Goal: Task Accomplishment & Management: Use online tool/utility

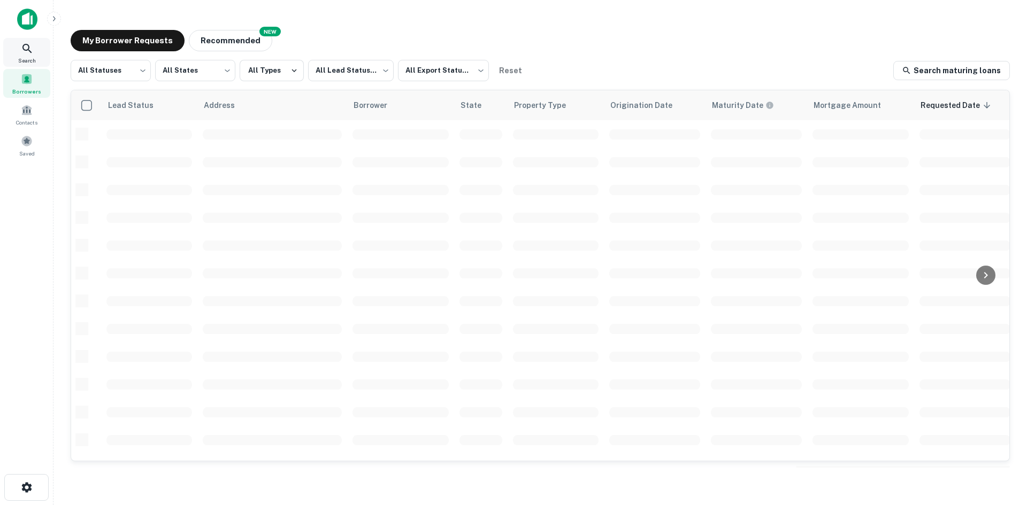
click at [34, 47] on div "Search" at bounding box center [26, 52] width 47 height 29
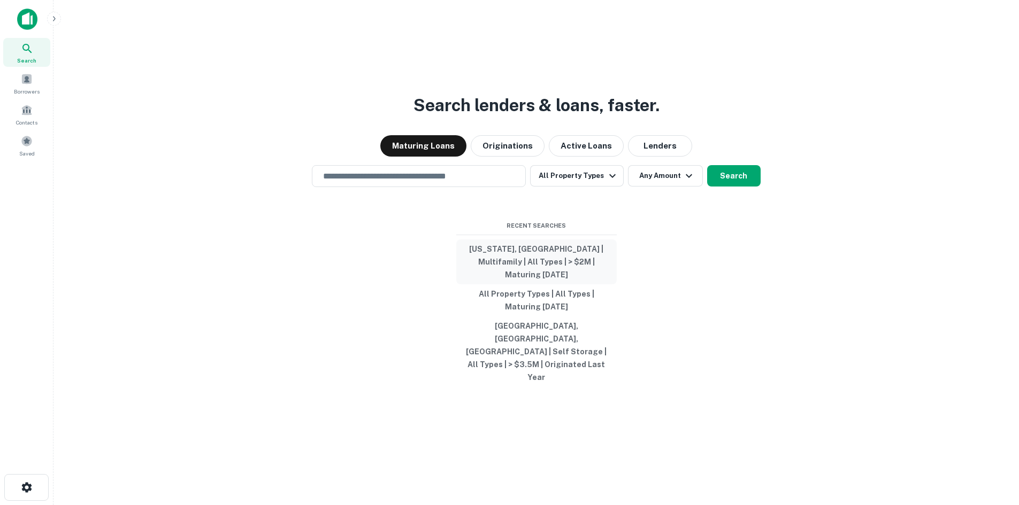
click at [578, 275] on button "[US_STATE], [GEOGRAPHIC_DATA] | Multifamily | All Types | > $2M | Maturing [DAT…" at bounding box center [536, 262] width 160 height 45
type input "**********"
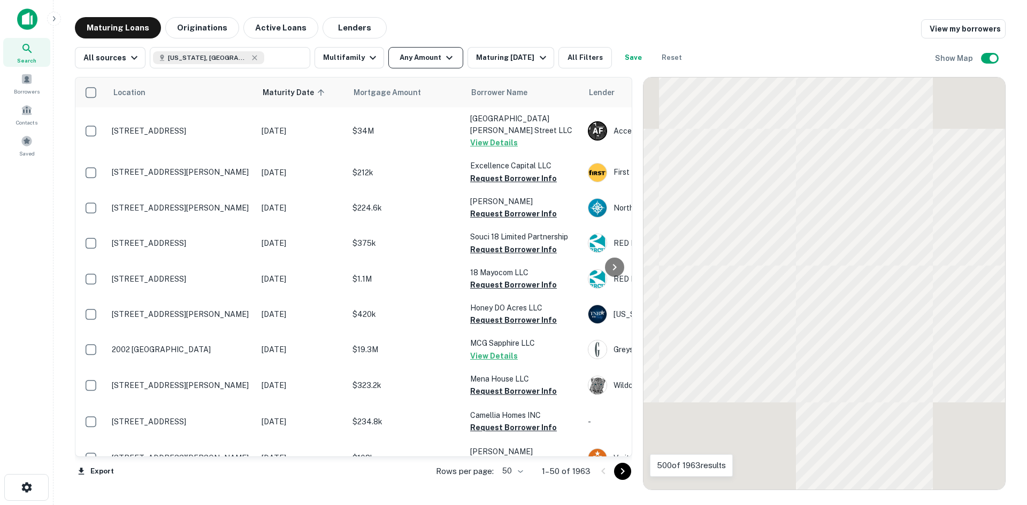
click at [436, 54] on button "Any Amount" at bounding box center [425, 57] width 75 height 21
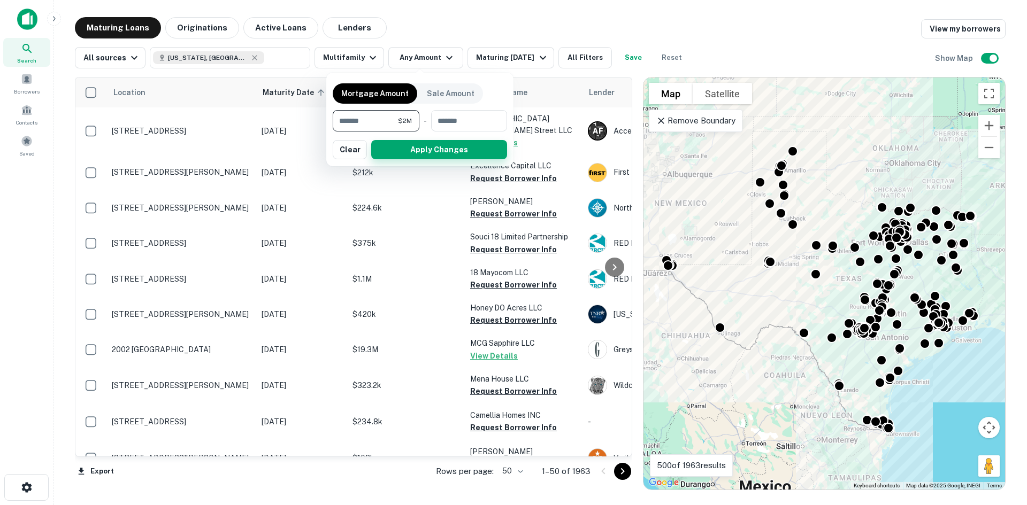
type input "*******"
click at [483, 152] on button "Apply Changes" at bounding box center [439, 149] width 136 height 19
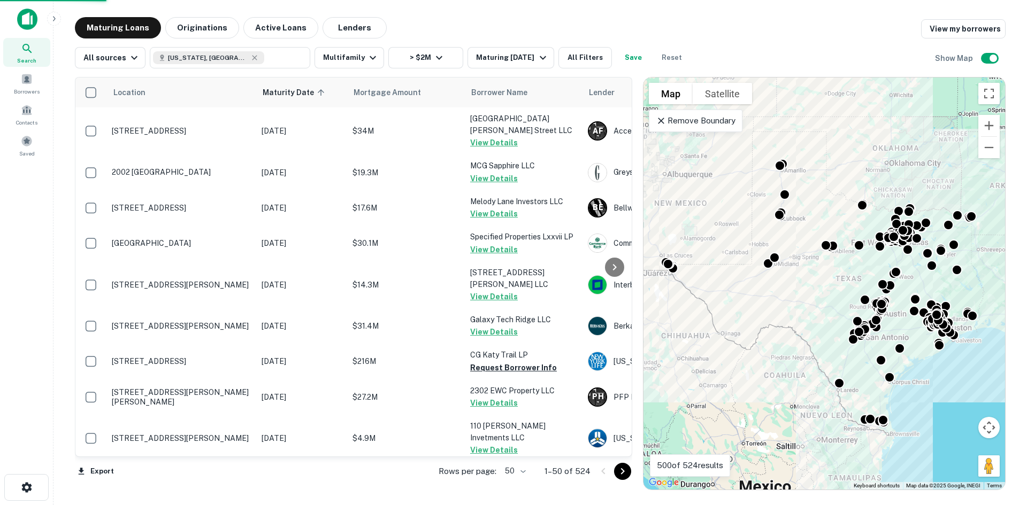
click at [508, 472] on body "Search Borrowers Contacts Saved Maturing Loans Originations Active Loans Lender…" at bounding box center [513, 252] width 1027 height 505
click at [517, 488] on li "100" at bounding box center [516, 482] width 31 height 19
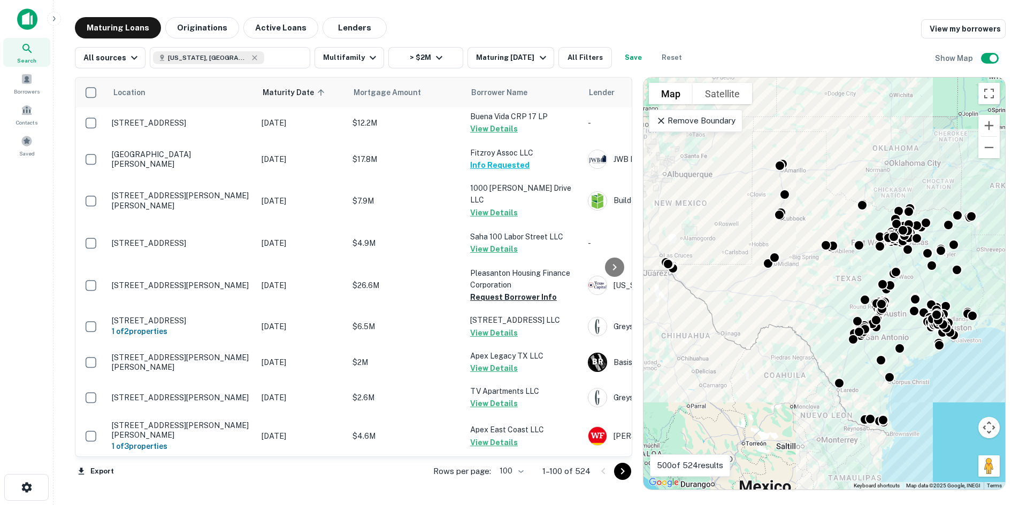
scroll to position [3049, 0]
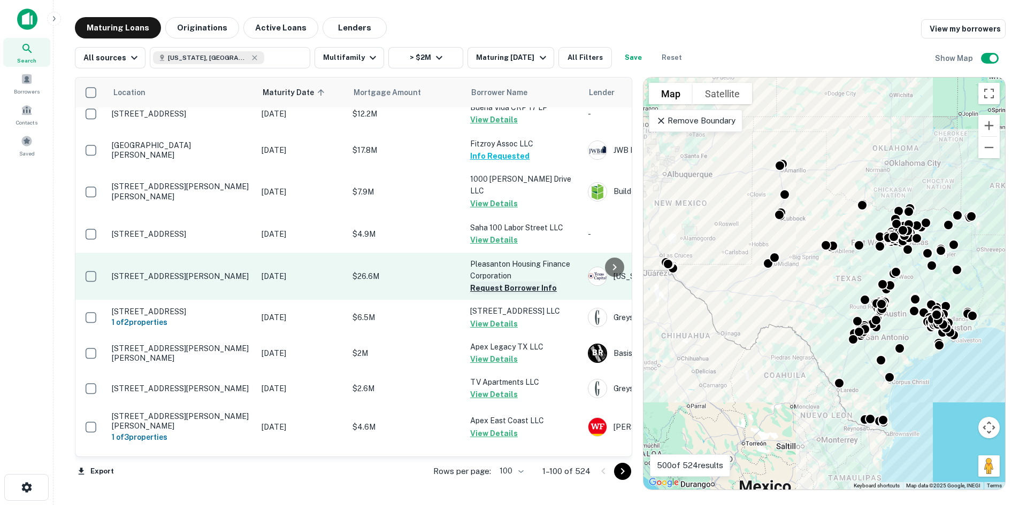
click at [528, 282] on button "Request Borrower Info" at bounding box center [513, 288] width 87 height 13
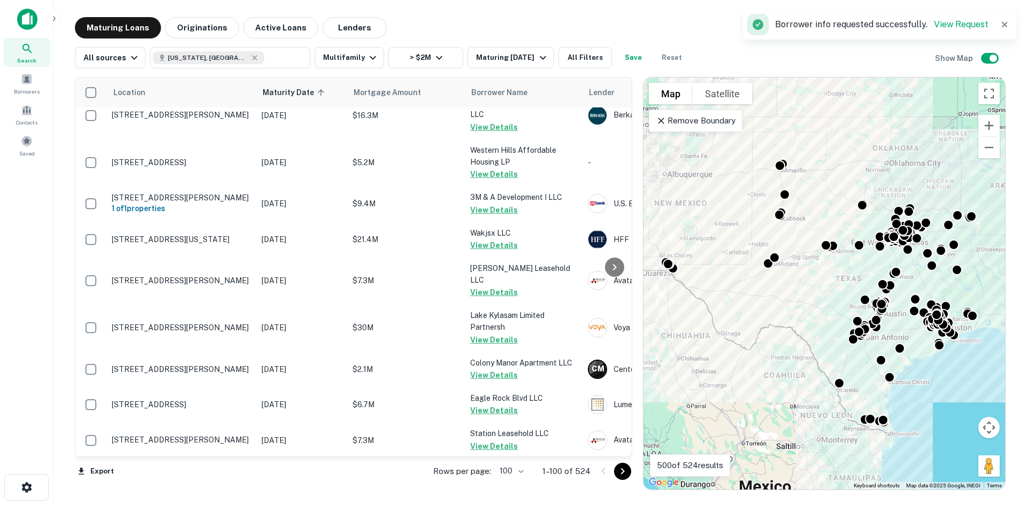
scroll to position [3479, 0]
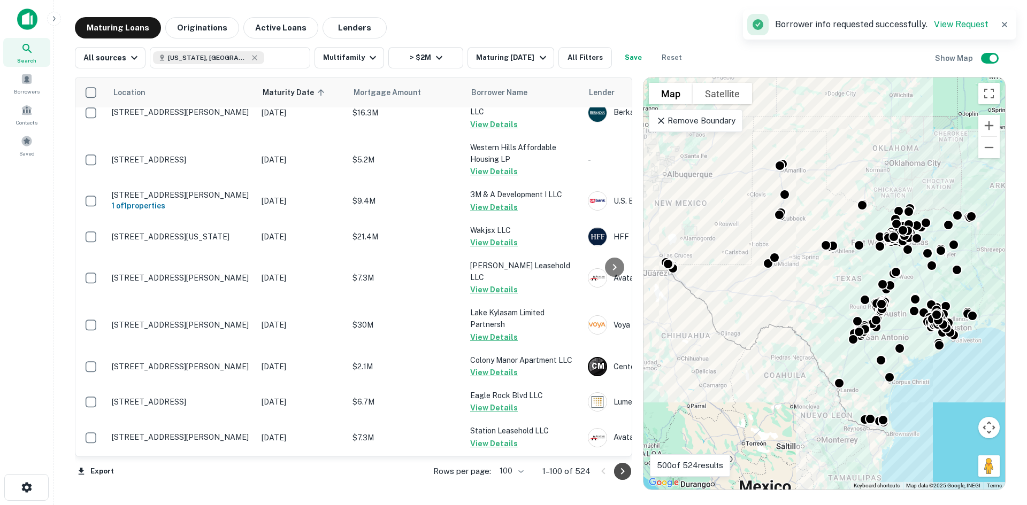
click at [626, 478] on button "Go to next page" at bounding box center [622, 471] width 17 height 17
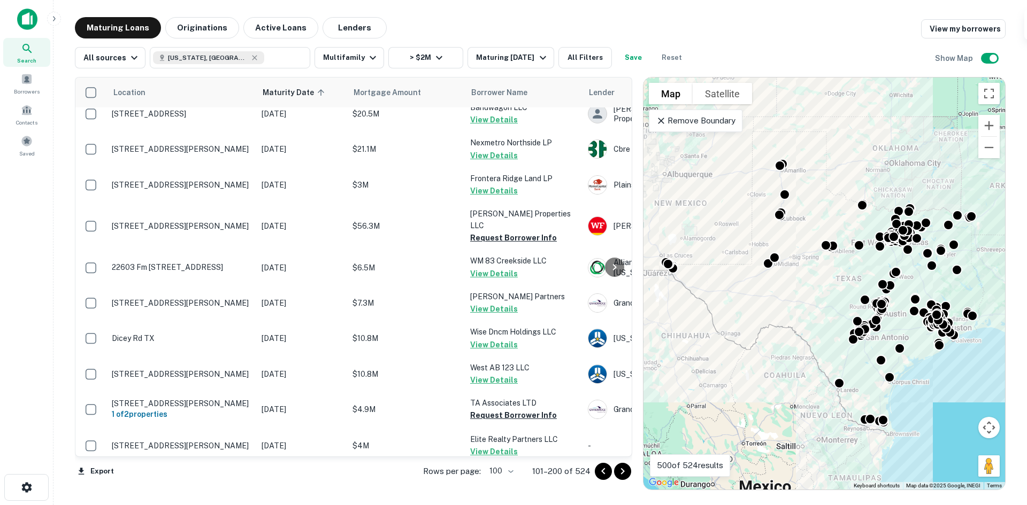
scroll to position [1498, 0]
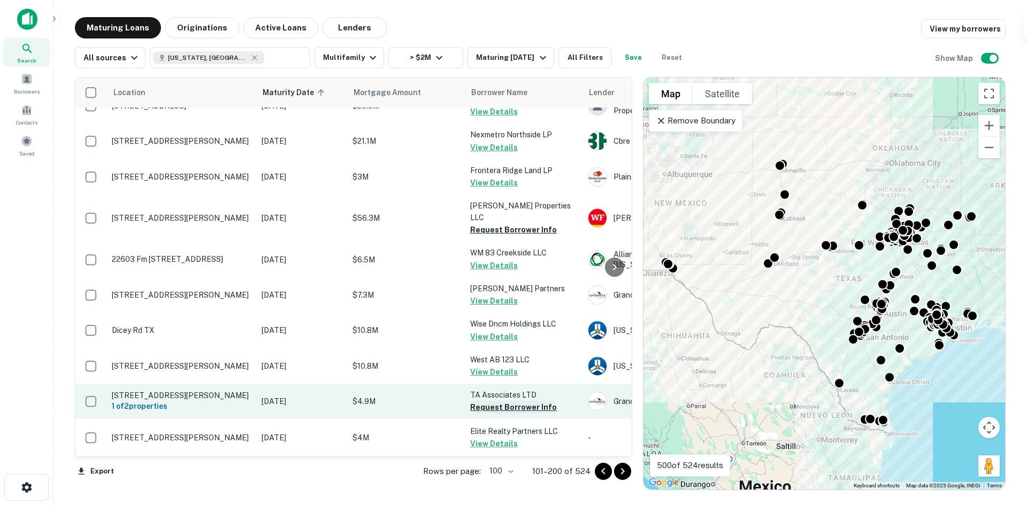
click at [521, 401] on button "Request Borrower Info" at bounding box center [513, 407] width 87 height 13
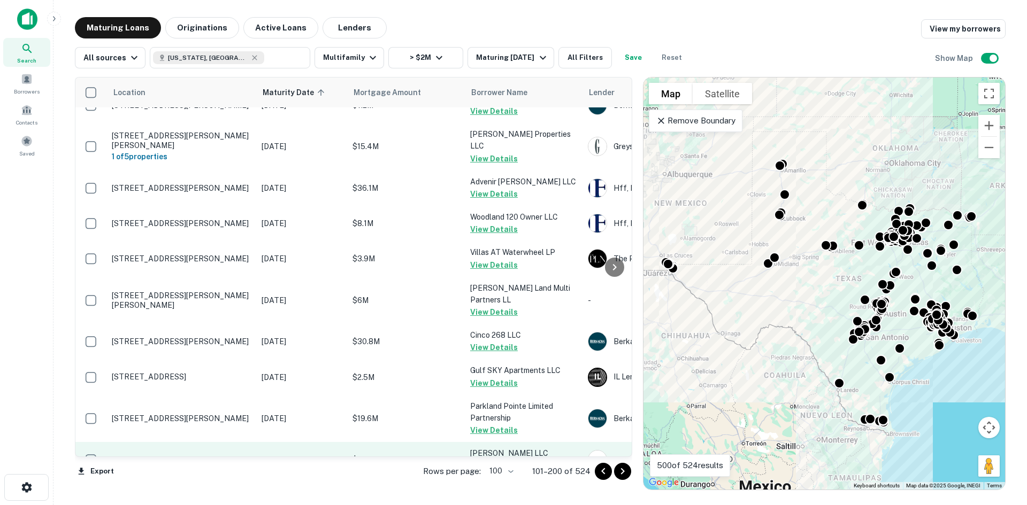
scroll to position [3434, 0]
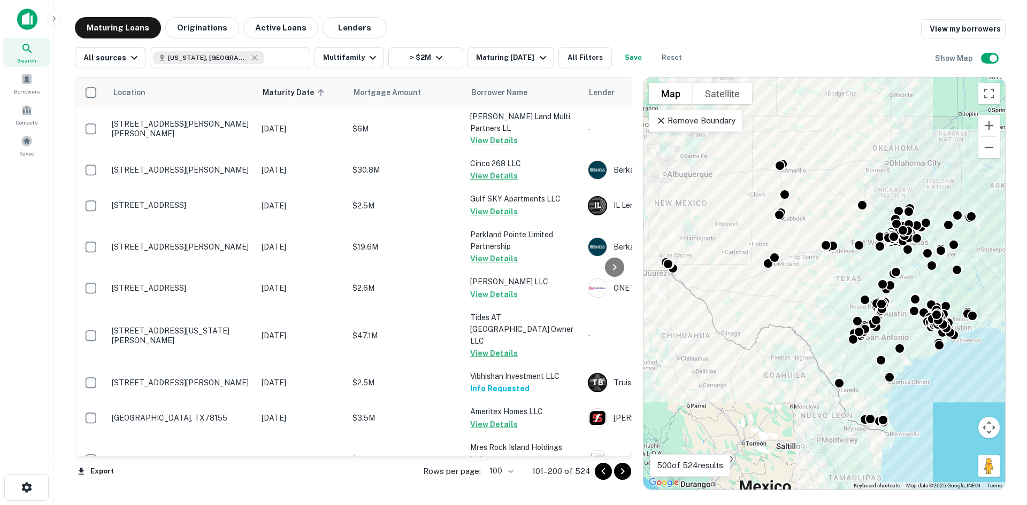
click at [628, 467] on icon "Go to next page" at bounding box center [622, 471] width 13 height 13
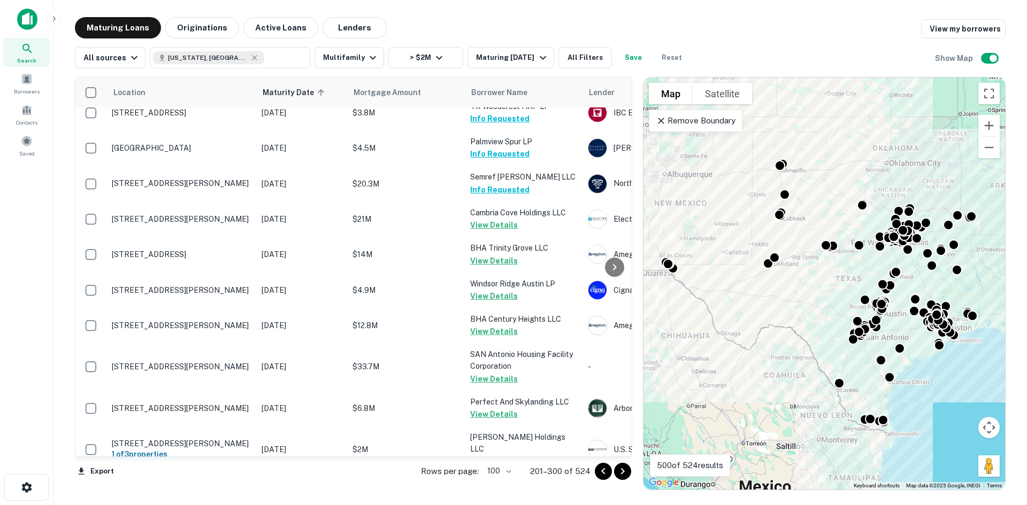
scroll to position [3510, 0]
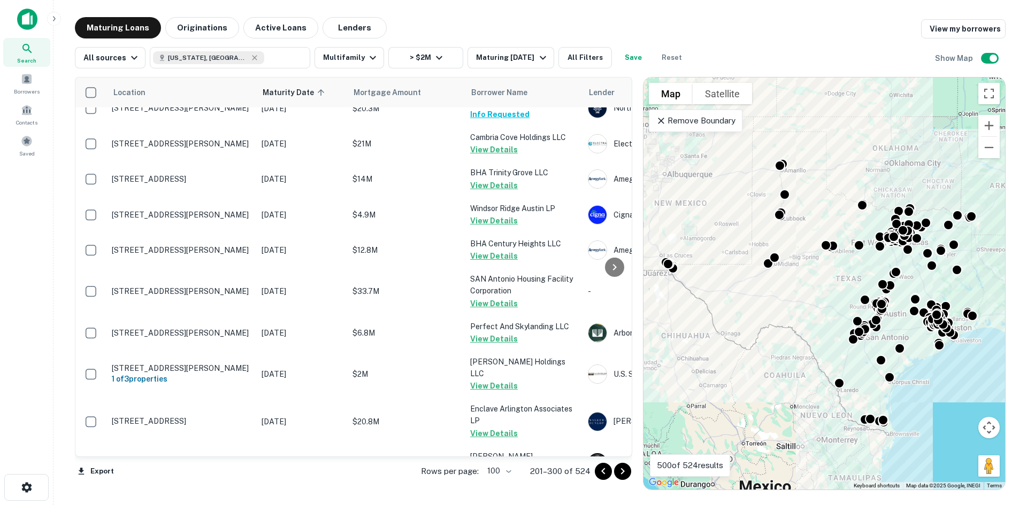
click at [620, 470] on icon "Go to next page" at bounding box center [622, 471] width 13 height 13
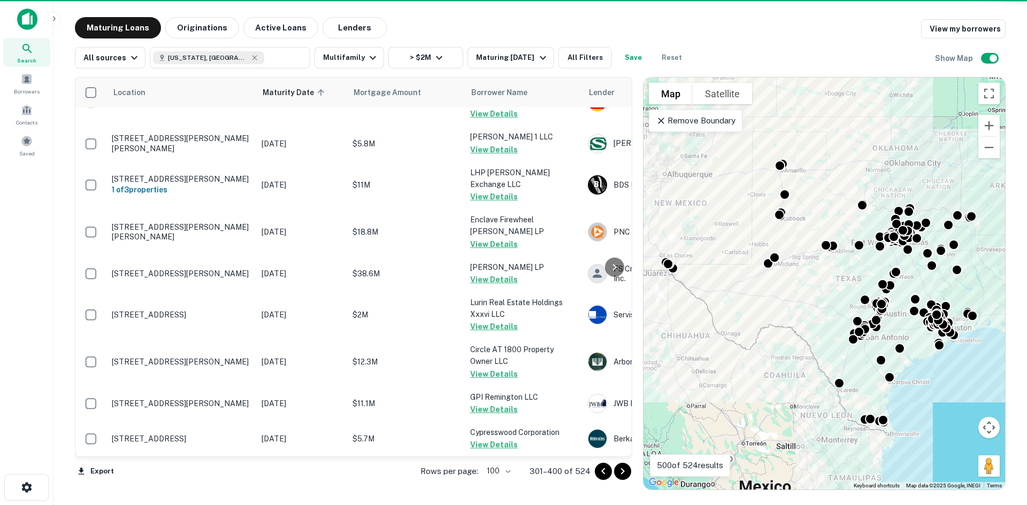
scroll to position [3561, 0]
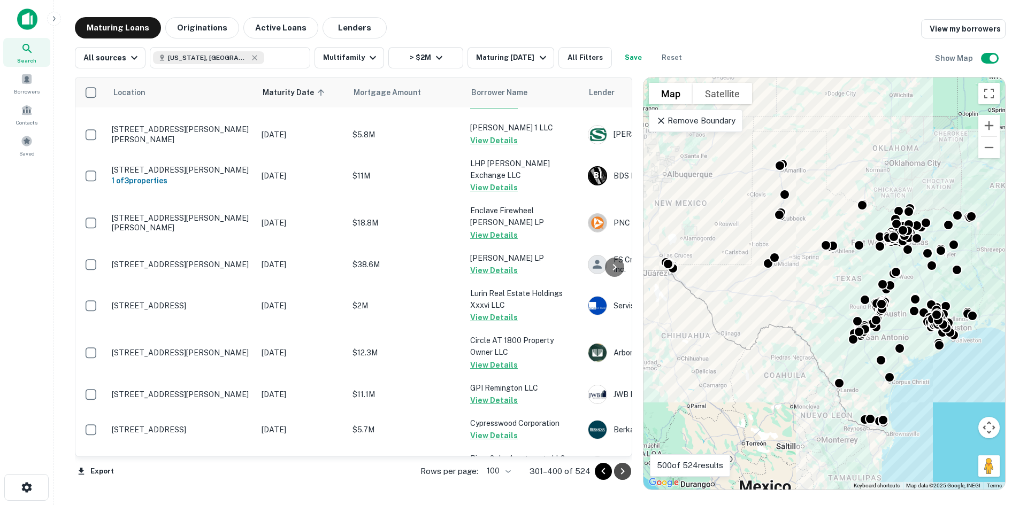
click at [627, 474] on icon "Go to next page" at bounding box center [622, 471] width 13 height 13
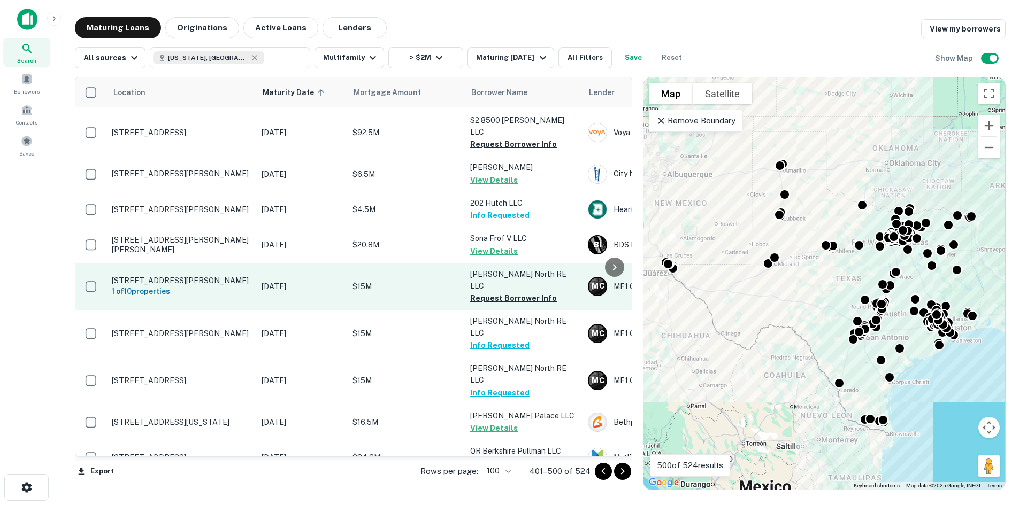
scroll to position [428, 0]
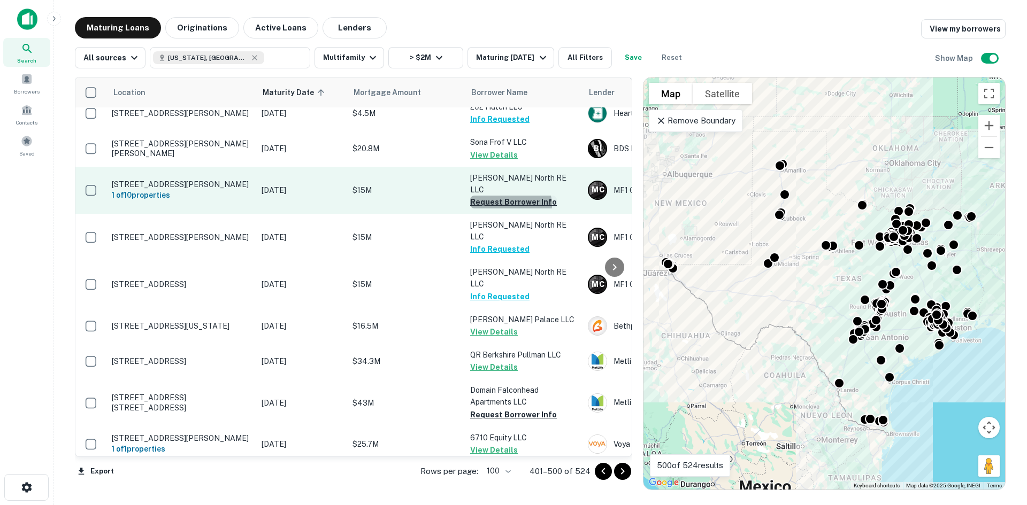
click at [509, 196] on button "Request Borrower Info" at bounding box center [513, 202] width 87 height 13
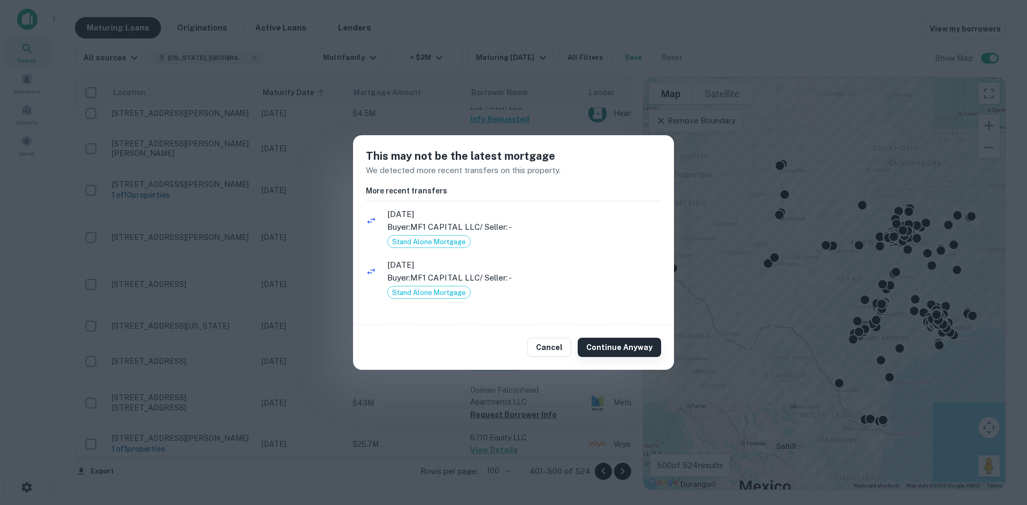
click at [634, 344] on button "Continue Anyway" at bounding box center [619, 347] width 83 height 19
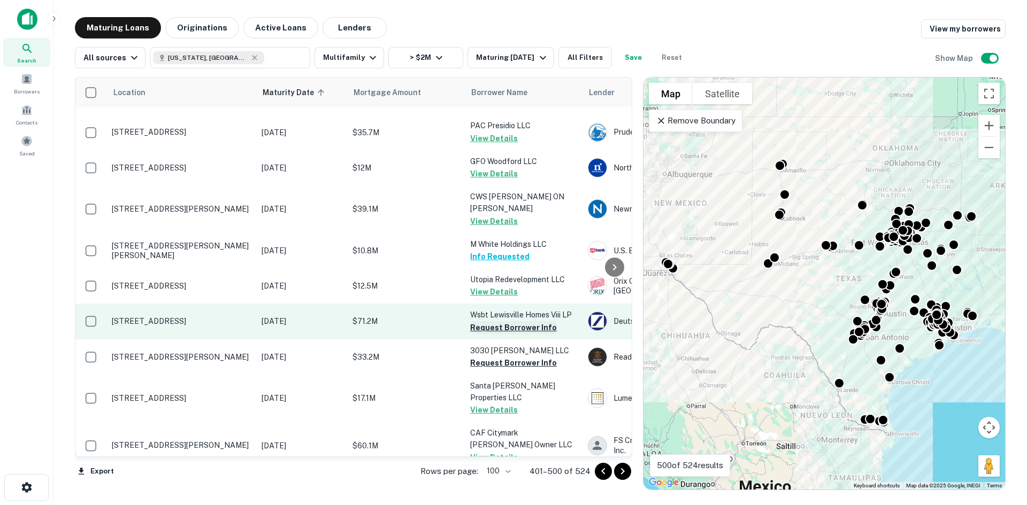
scroll to position [1723, 0]
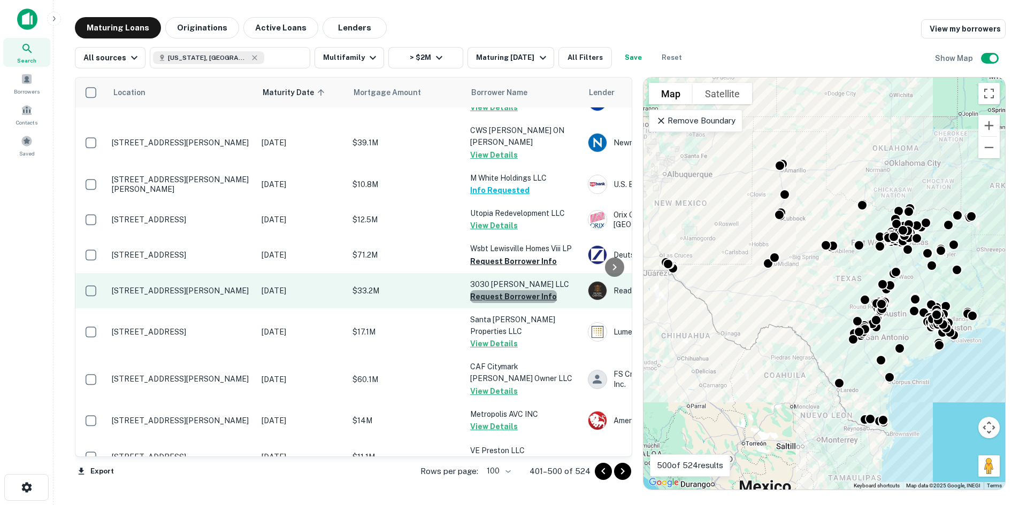
click at [528, 290] on button "Request Borrower Info" at bounding box center [513, 296] width 87 height 13
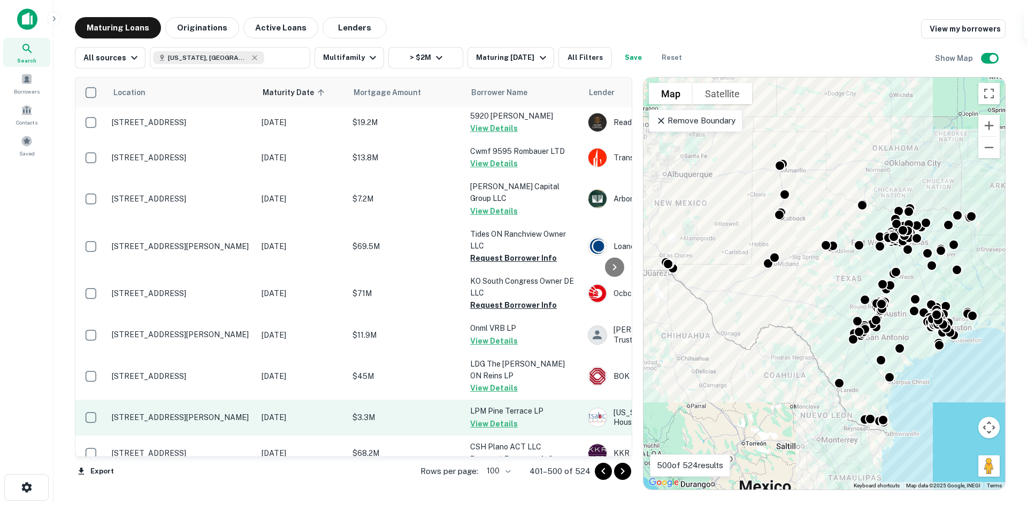
scroll to position [3209, 0]
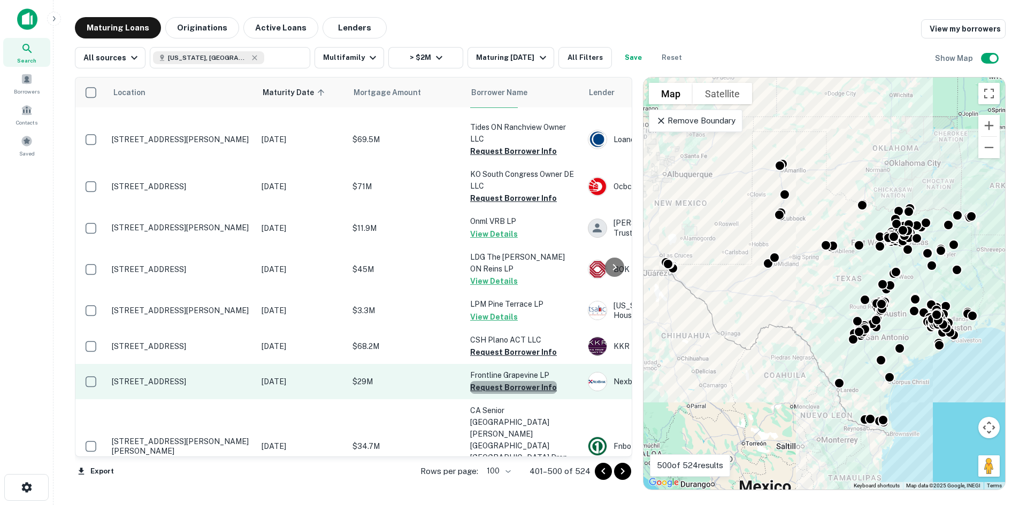
click at [519, 381] on button "Request Borrower Info" at bounding box center [513, 387] width 87 height 13
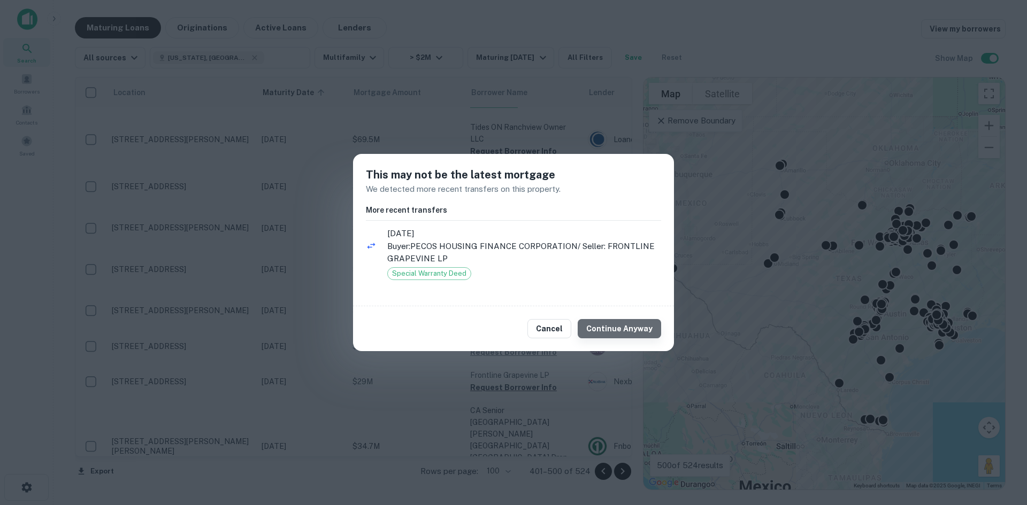
click at [636, 331] on button "Continue Anyway" at bounding box center [619, 328] width 83 height 19
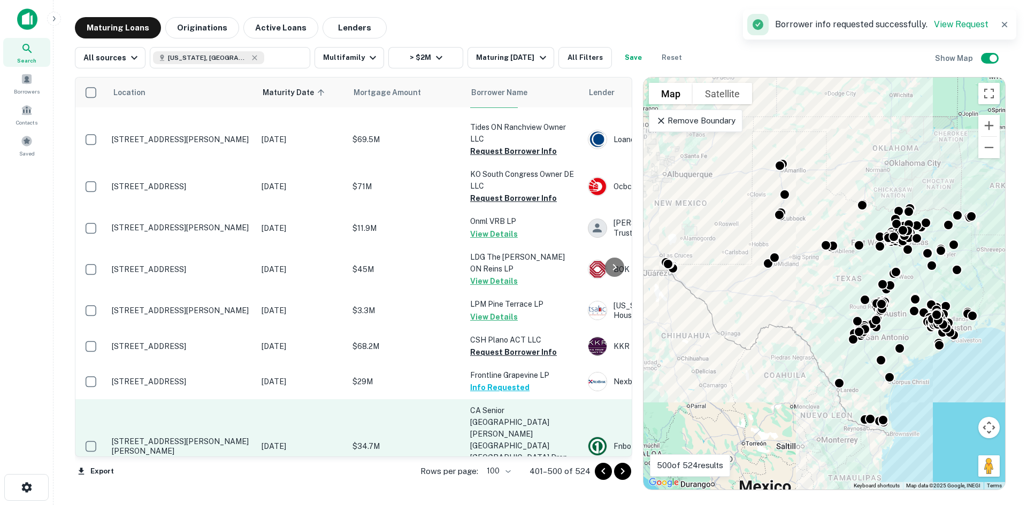
scroll to position [3316, 0]
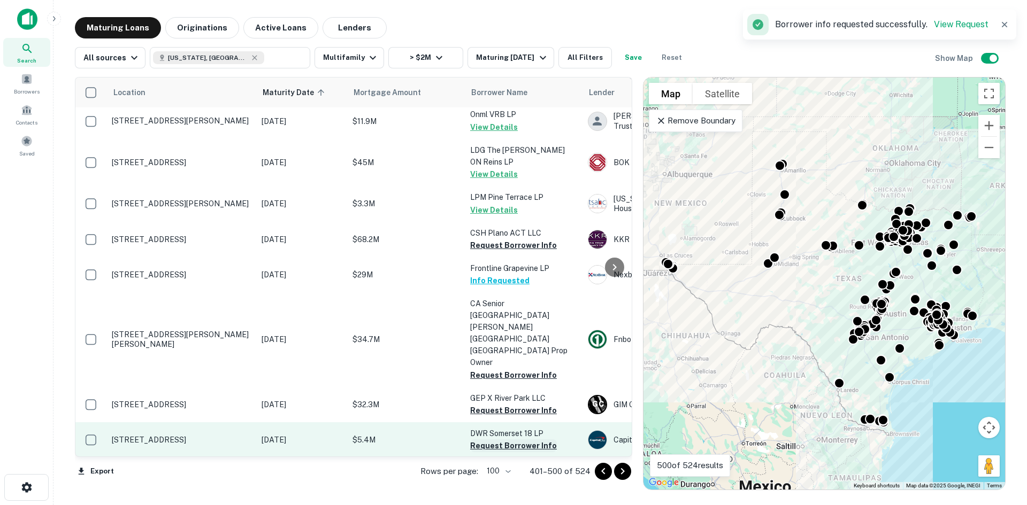
click at [536, 440] on button "Request Borrower Info" at bounding box center [513, 446] width 87 height 13
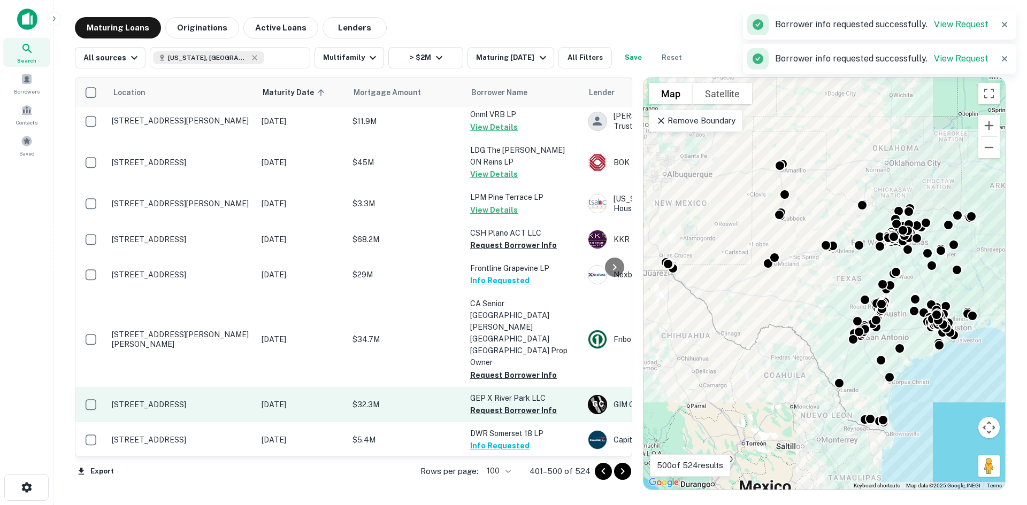
click at [519, 387] on td "GEP X River Park LLC Request Borrower Info" at bounding box center [524, 404] width 118 height 35
click at [519, 404] on button "Request Borrower Info" at bounding box center [513, 410] width 87 height 13
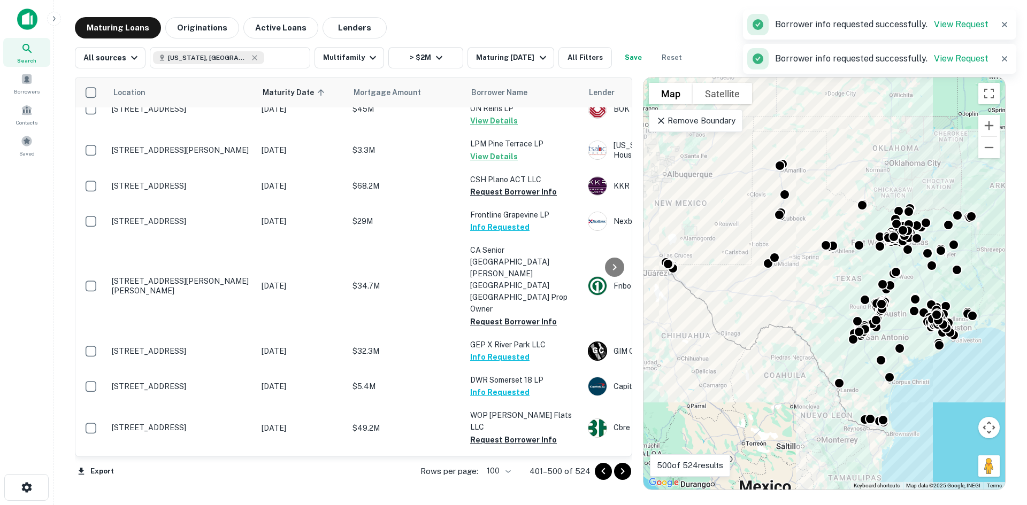
scroll to position [3418, 0]
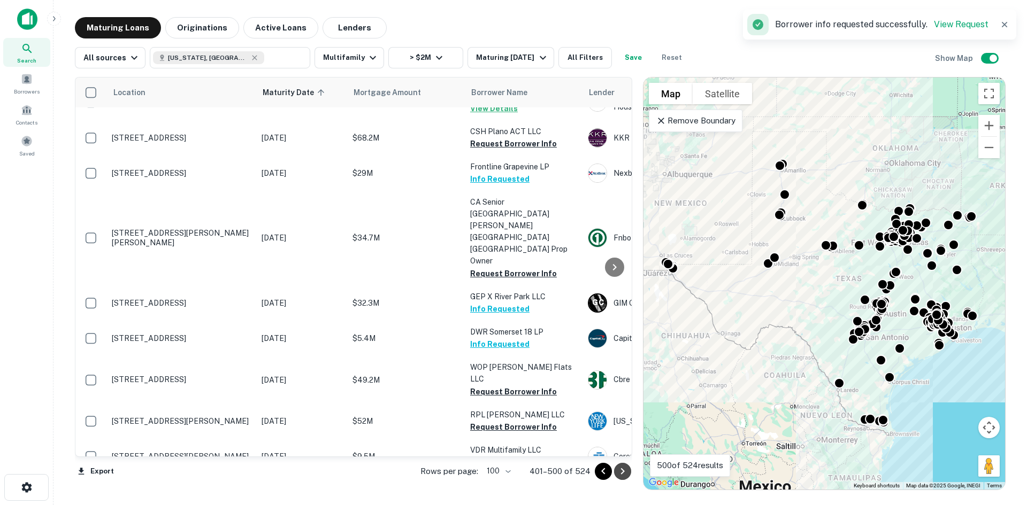
click at [629, 478] on icon "Go to next page" at bounding box center [622, 471] width 13 height 13
click at [624, 469] on div "Export Rows per page: 100 *** 401–500 of 524" at bounding box center [353, 471] width 557 height 29
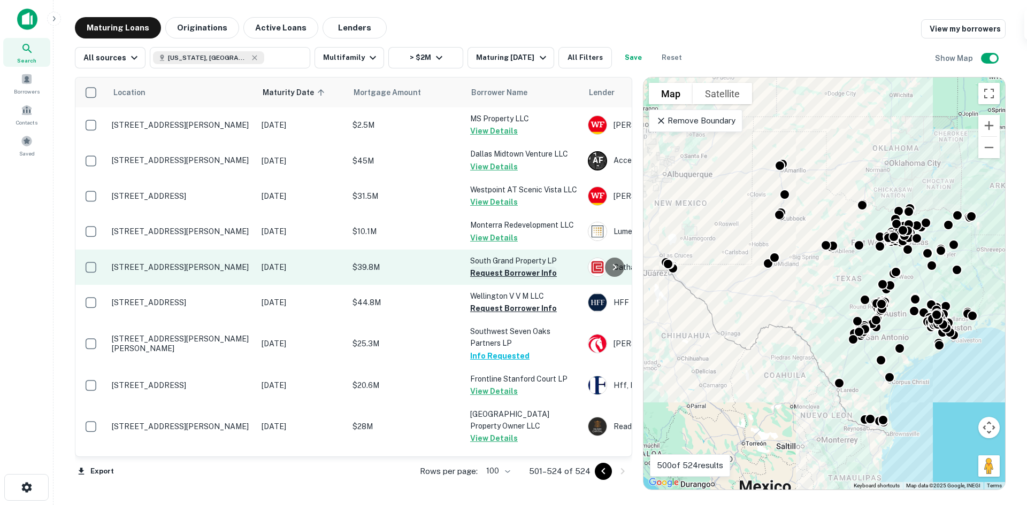
click at [536, 270] on button "Request Borrower Info" at bounding box center [513, 273] width 87 height 13
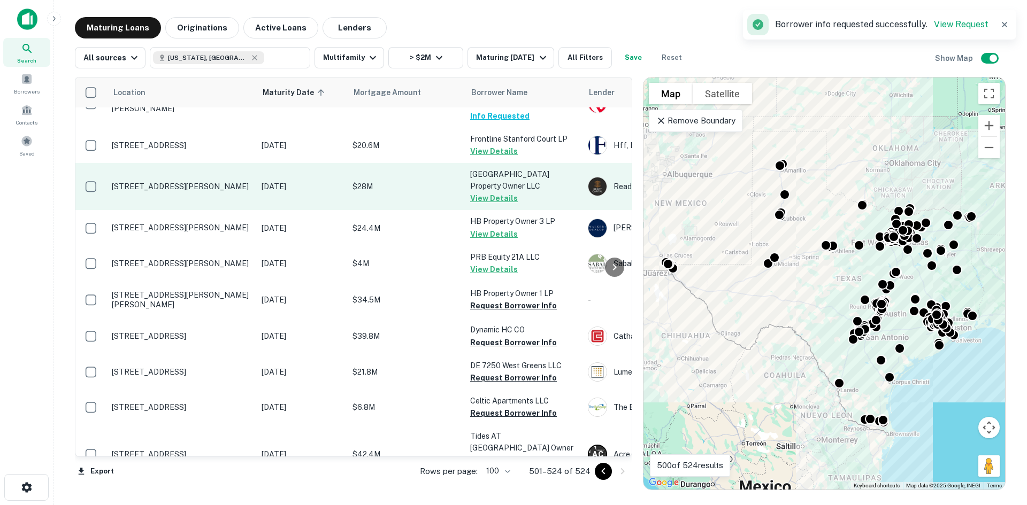
scroll to position [267, 0]
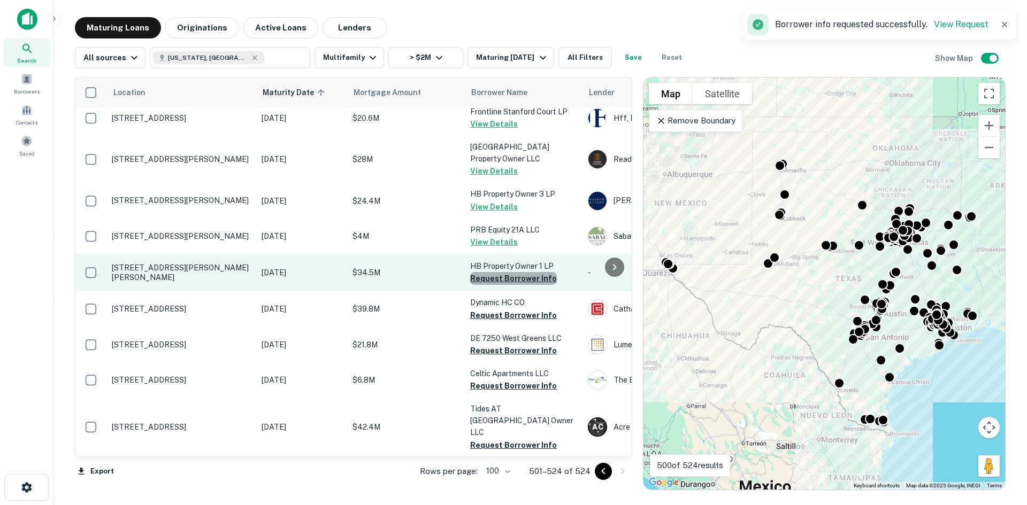
click at [534, 278] on button "Request Borrower Info" at bounding box center [513, 278] width 87 height 13
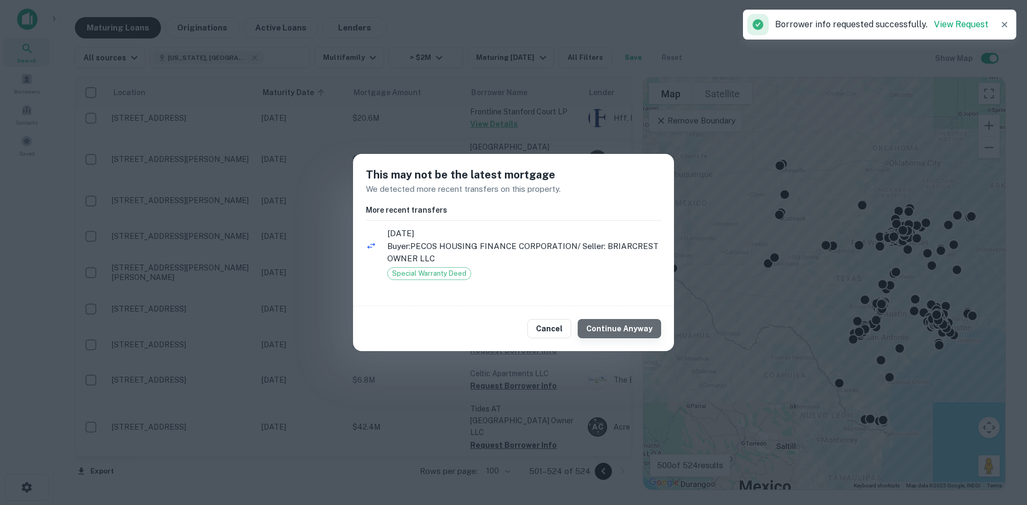
click at [625, 338] on button "Continue Anyway" at bounding box center [619, 328] width 83 height 19
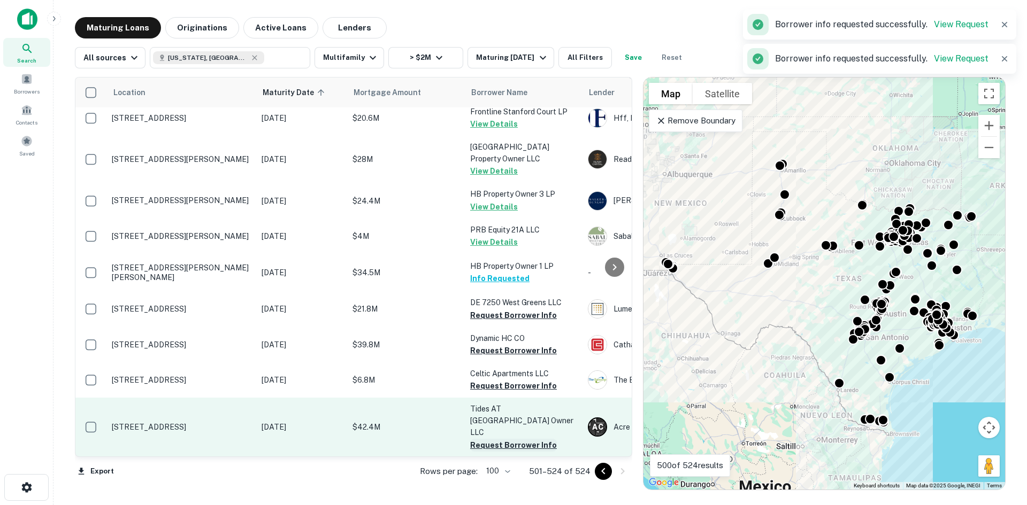
scroll to position [428, 0]
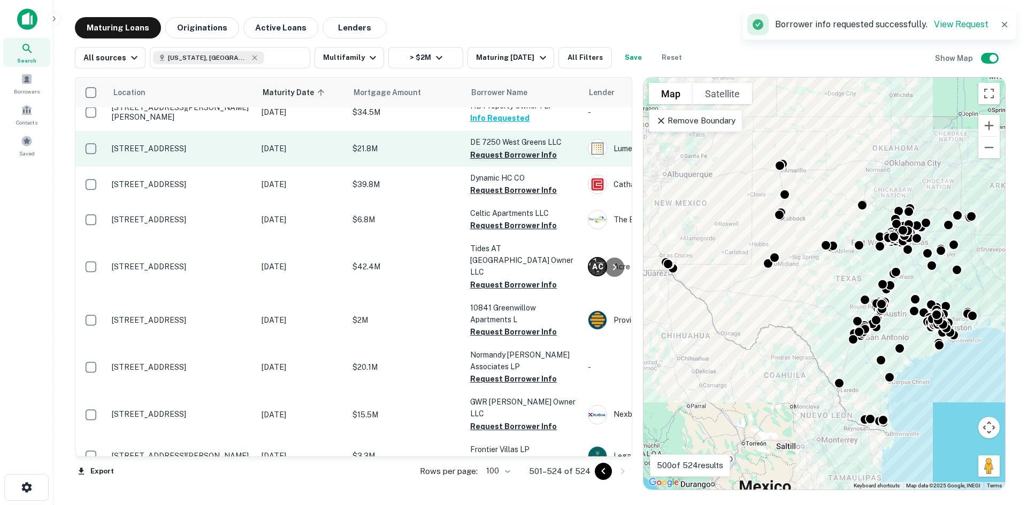
click at [526, 158] on button "Request Borrower Info" at bounding box center [513, 155] width 87 height 13
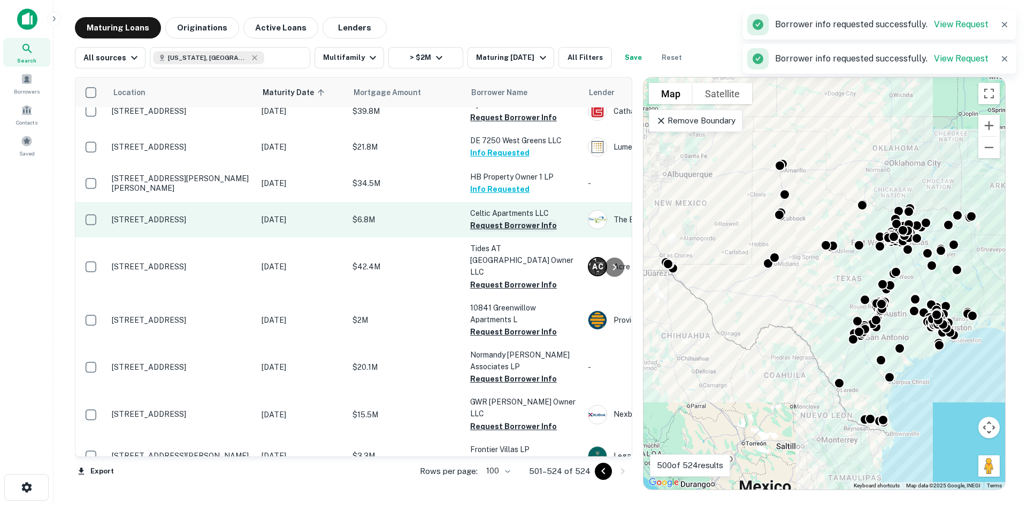
click at [519, 221] on button "Request Borrower Info" at bounding box center [513, 225] width 87 height 13
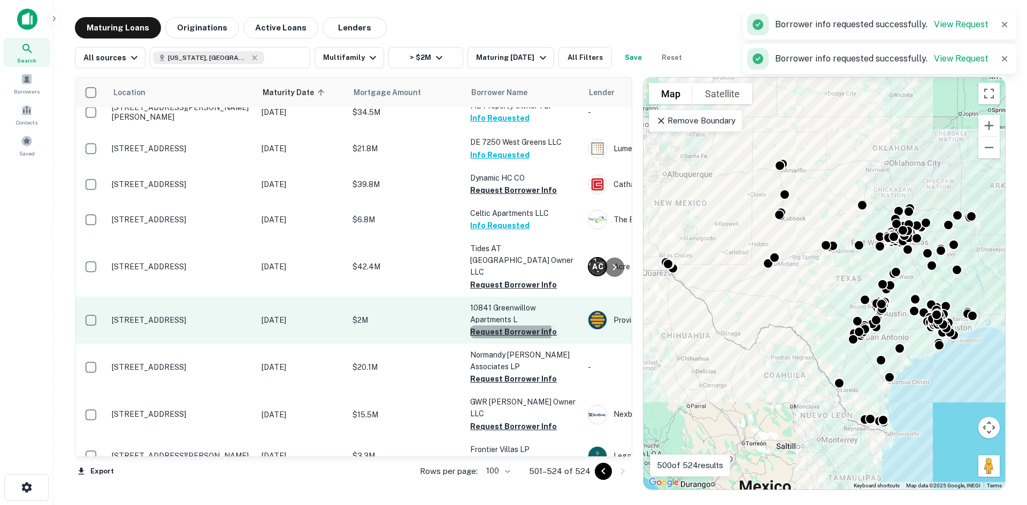
click at [509, 326] on button "Request Borrower Info" at bounding box center [513, 332] width 87 height 13
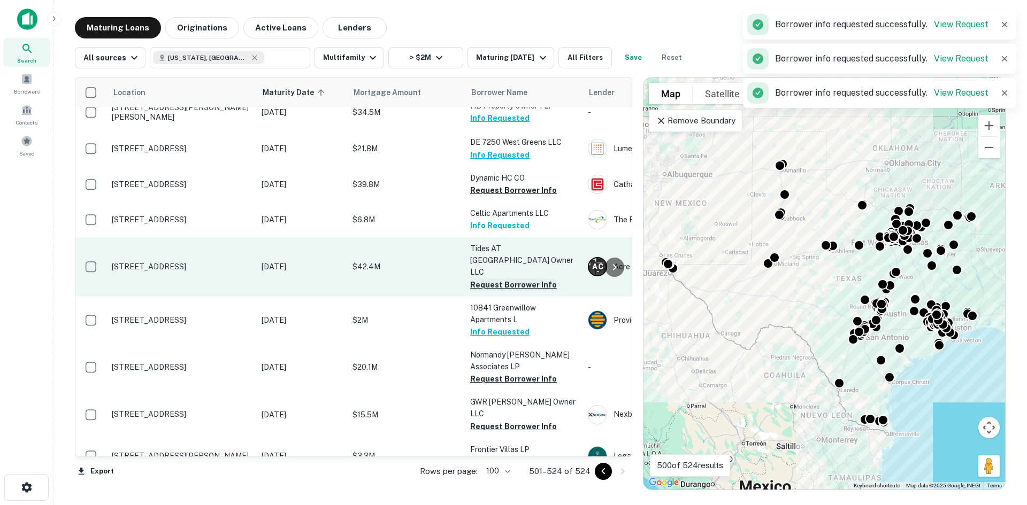
click at [526, 279] on button "Request Borrower Info" at bounding box center [513, 285] width 87 height 13
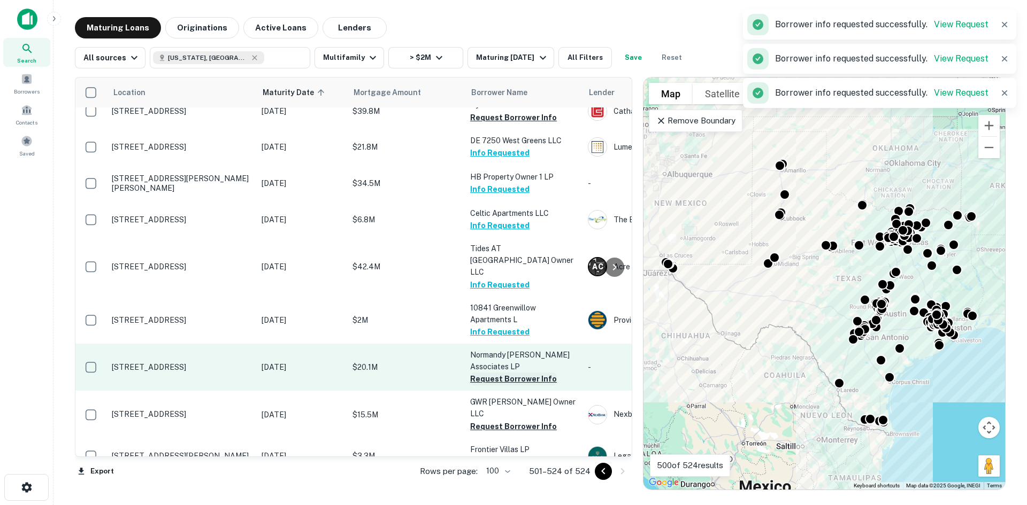
click at [518, 373] on button "Request Borrower Info" at bounding box center [513, 379] width 87 height 13
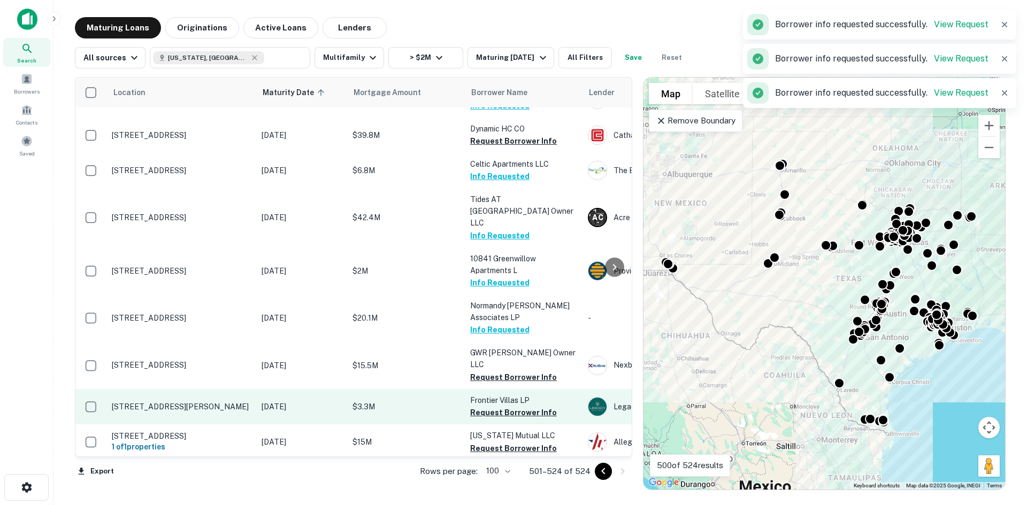
scroll to position [535, 0]
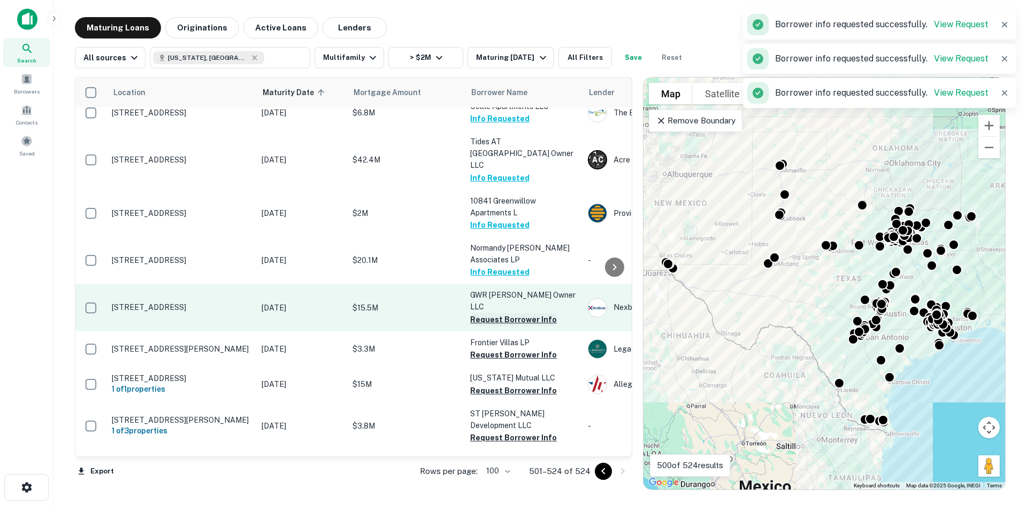
click at [524, 313] on button "Request Borrower Info" at bounding box center [513, 319] width 87 height 13
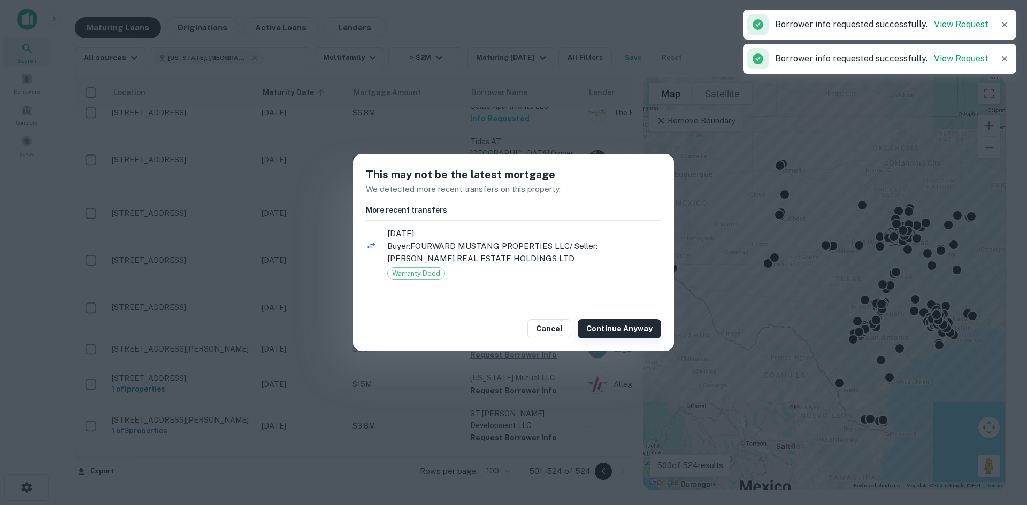
click at [613, 328] on button "Continue Anyway" at bounding box center [619, 328] width 83 height 19
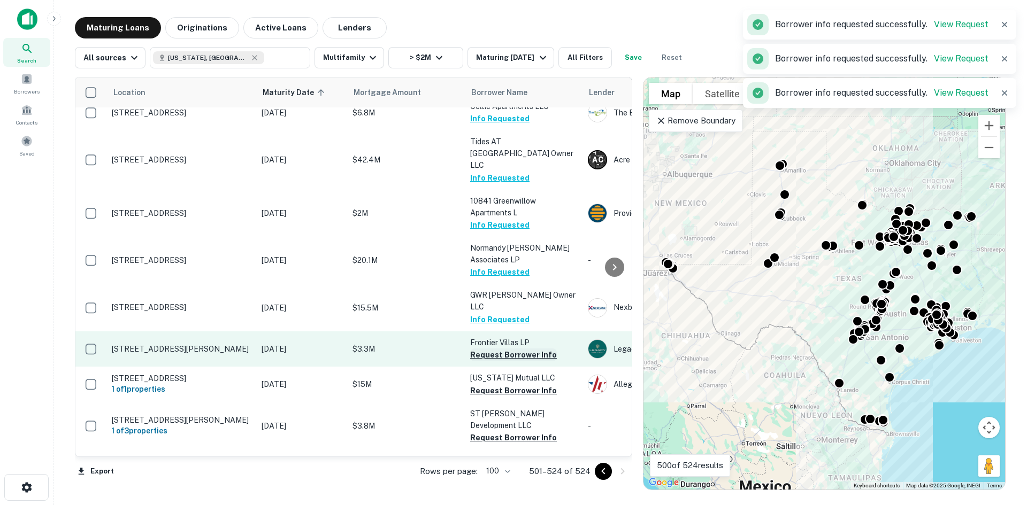
click at [527, 349] on button "Request Borrower Info" at bounding box center [513, 355] width 87 height 13
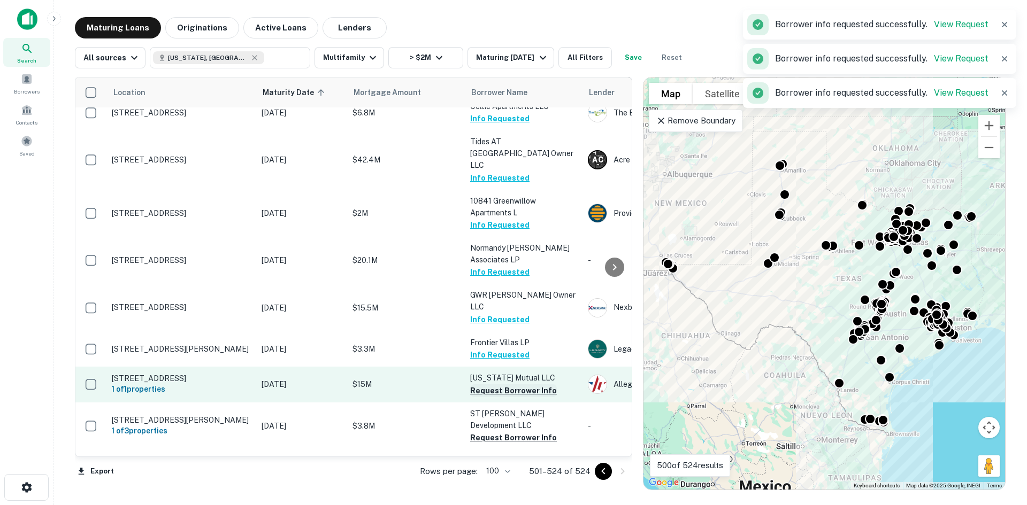
click at [526, 385] on button "Request Borrower Info" at bounding box center [513, 391] width 87 height 13
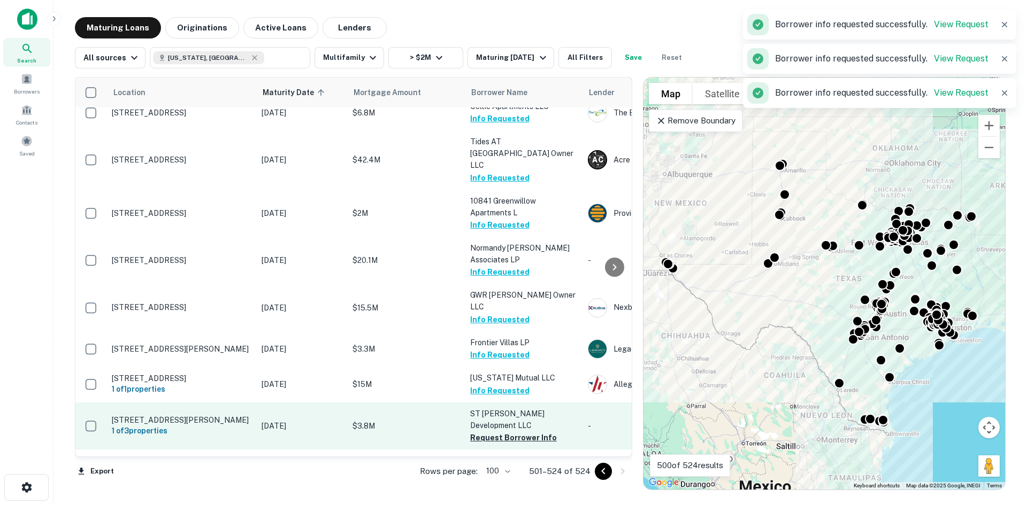
scroll to position [585, 0]
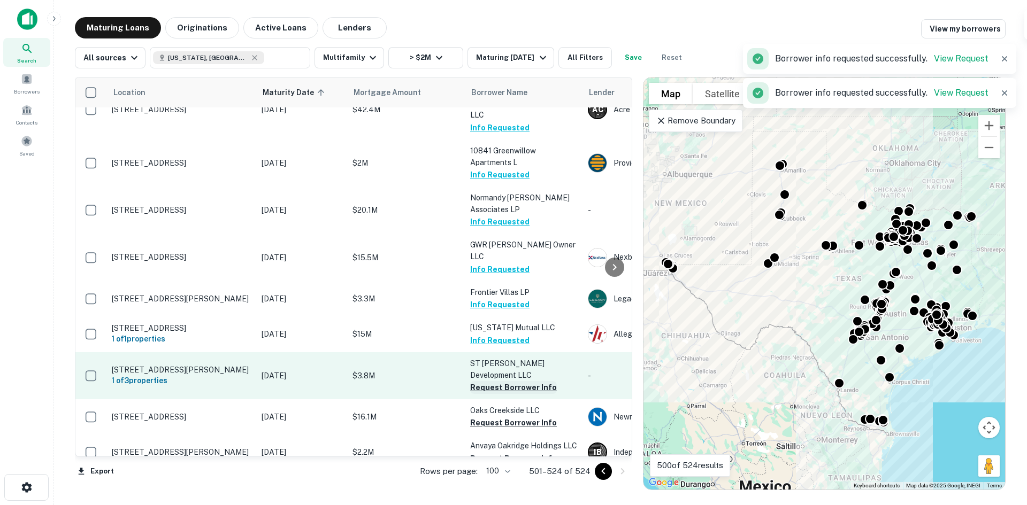
click at [527, 381] on button "Request Borrower Info" at bounding box center [513, 387] width 87 height 13
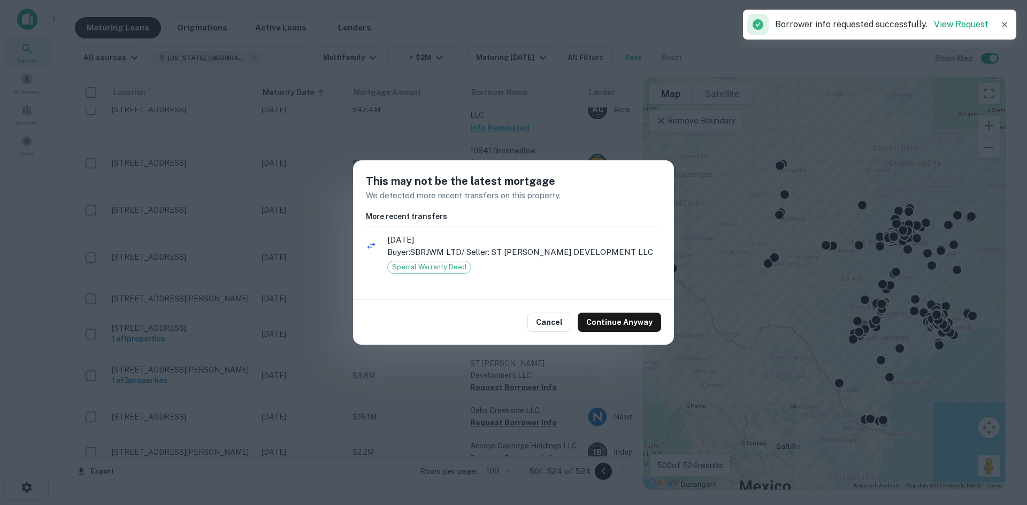
click at [602, 336] on div "Cancel Continue Anyway" at bounding box center [513, 322] width 321 height 45
click at [609, 311] on div "Cancel Continue Anyway" at bounding box center [513, 322] width 321 height 45
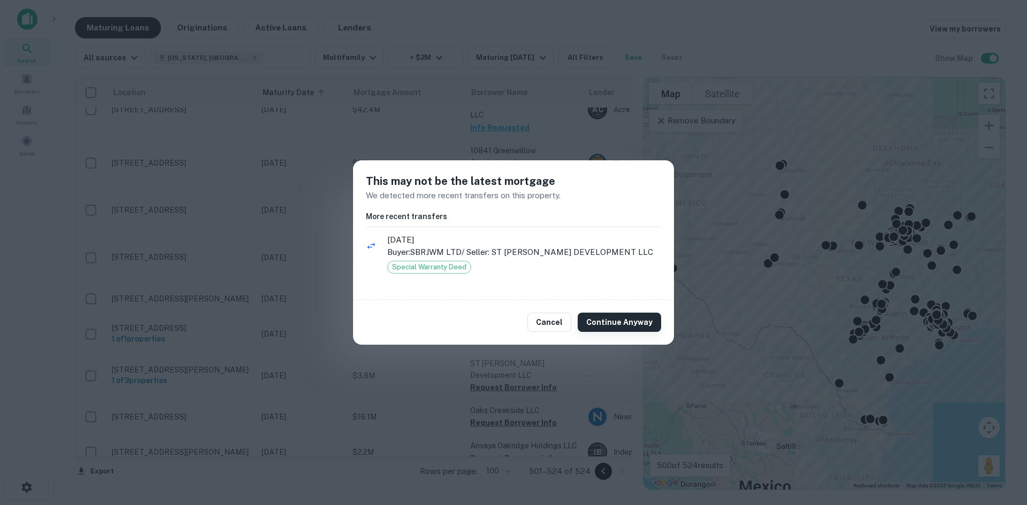
click at [608, 325] on button "Continue Anyway" at bounding box center [619, 322] width 83 height 19
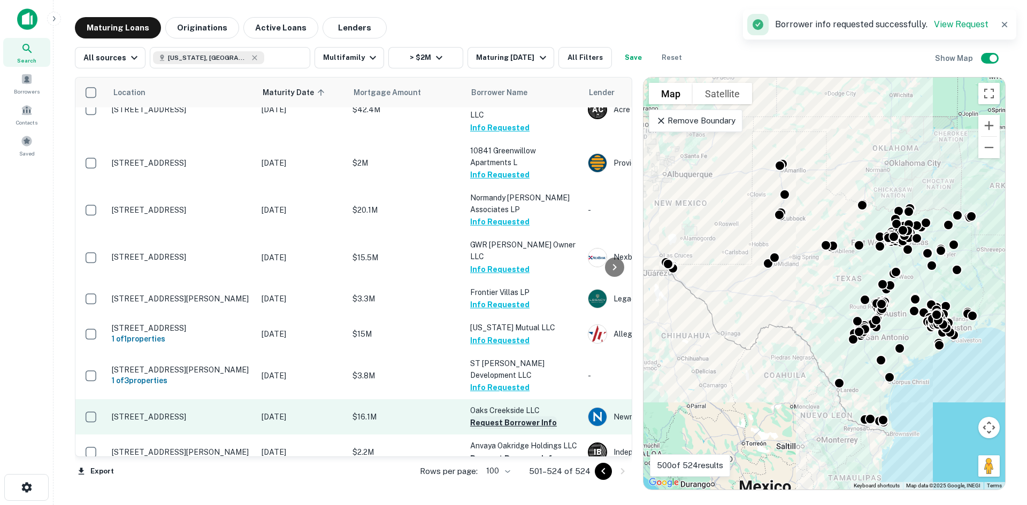
click at [527, 417] on button "Request Borrower Info" at bounding box center [513, 423] width 87 height 13
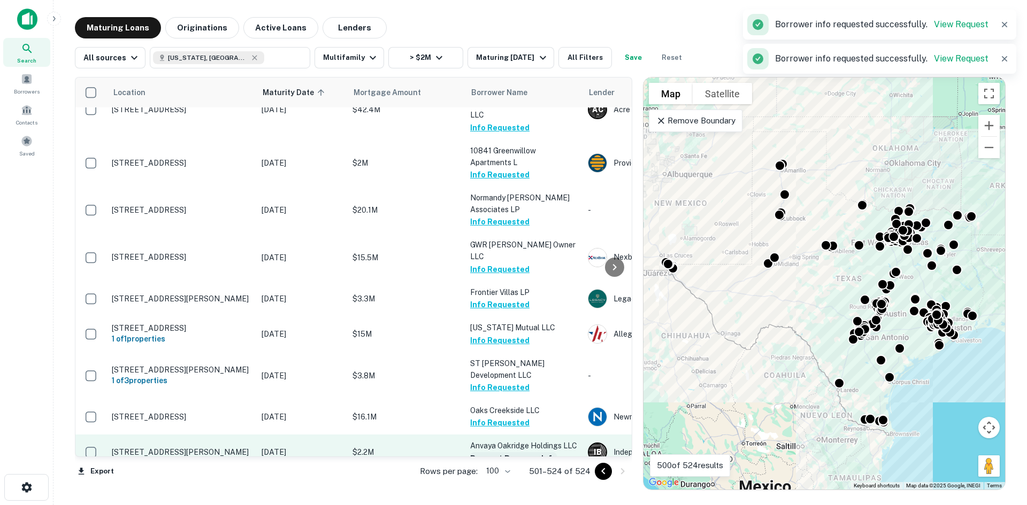
click at [536, 452] on button "Request Borrower Info" at bounding box center [513, 458] width 87 height 13
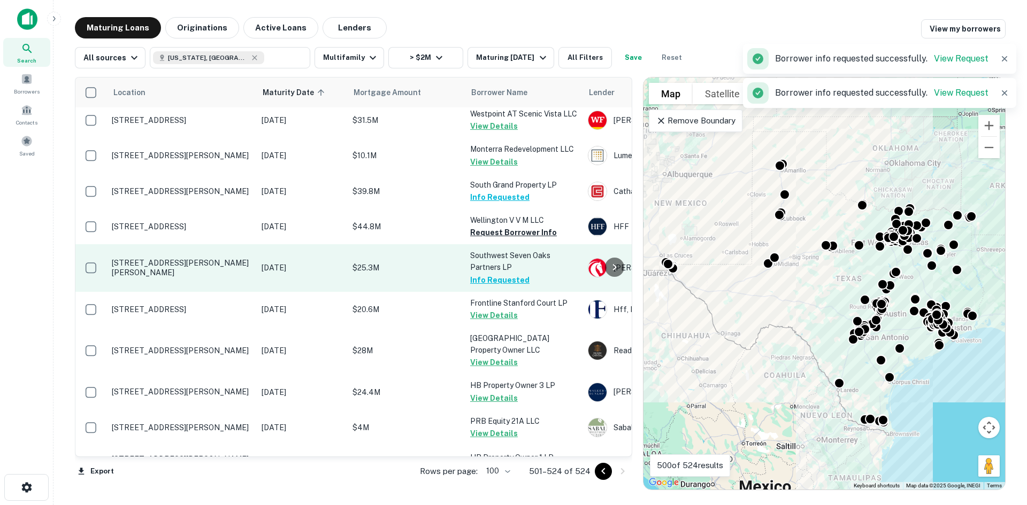
scroll to position [50, 0]
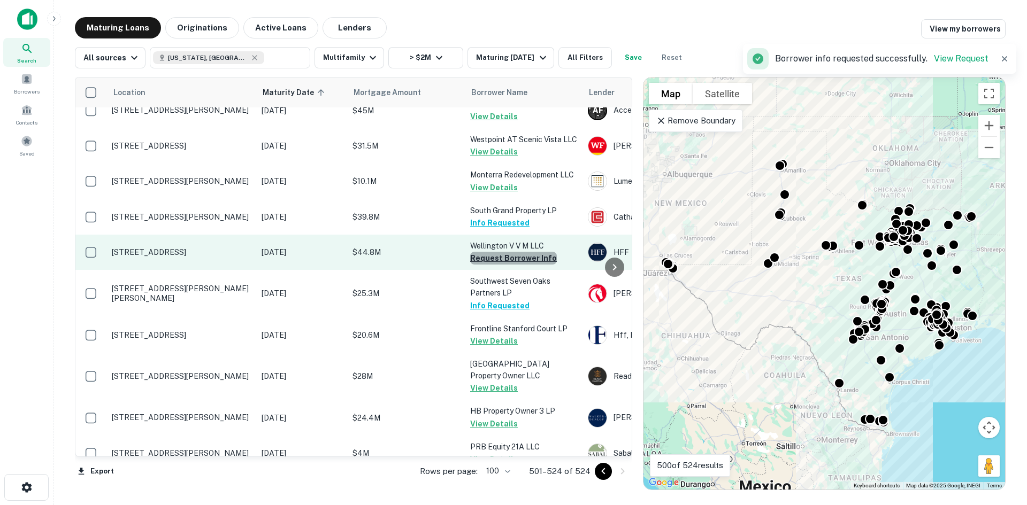
click at [523, 259] on button "Request Borrower Info" at bounding box center [513, 258] width 87 height 13
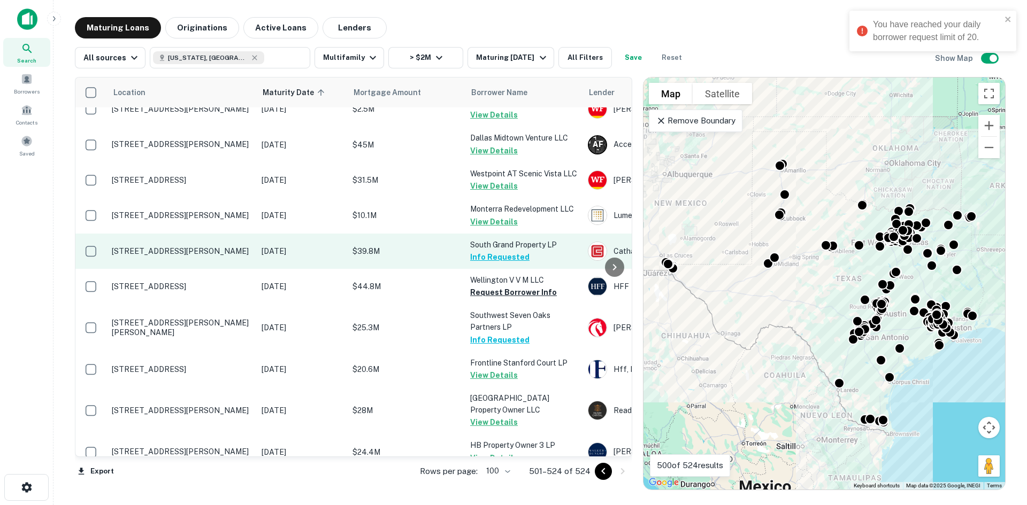
scroll to position [0, 0]
